Goal: Task Accomplishment & Management: Manage account settings

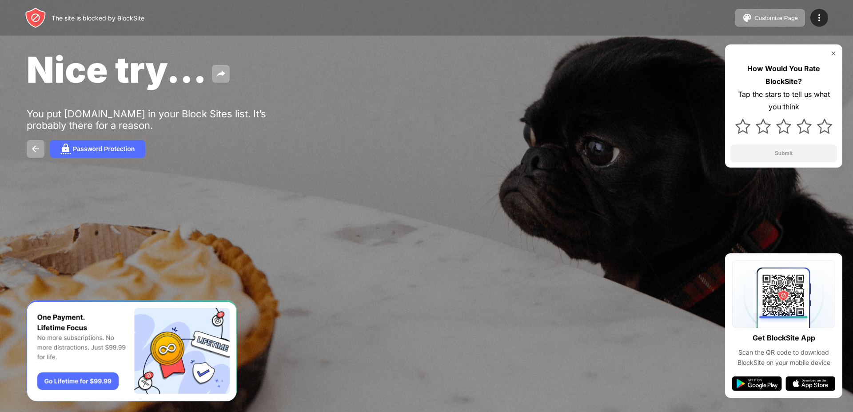
click at [836, 53] on img at bounding box center [833, 53] width 7 height 7
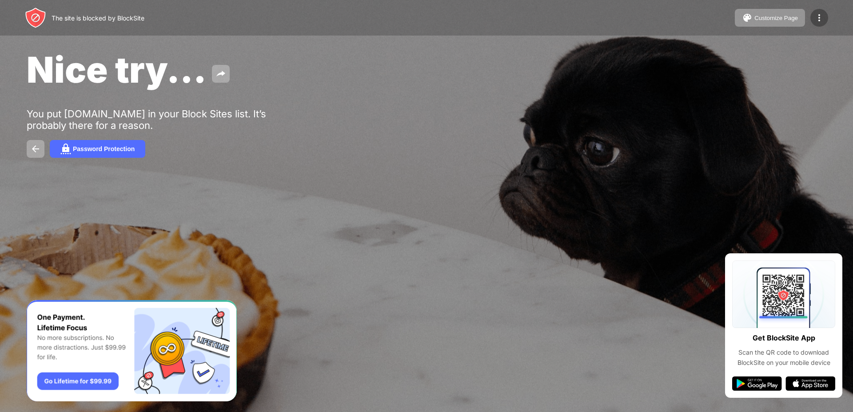
click at [816, 20] on img at bounding box center [819, 17] width 11 height 11
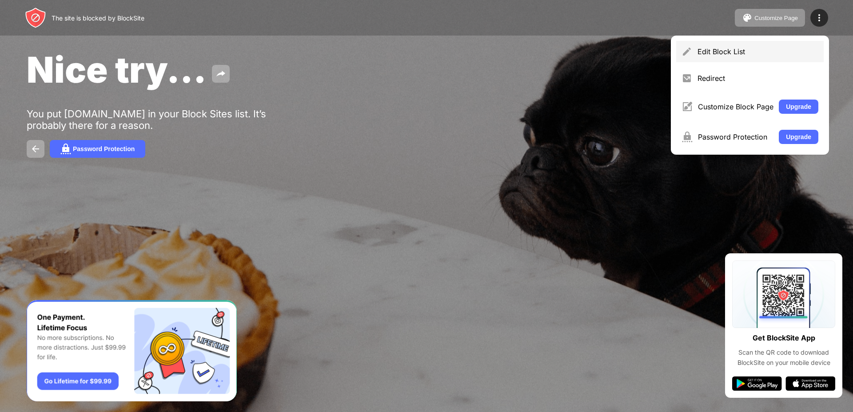
click at [713, 60] on div "Edit Block List" at bounding box center [750, 51] width 148 height 21
